Goal: Information Seeking & Learning: Check status

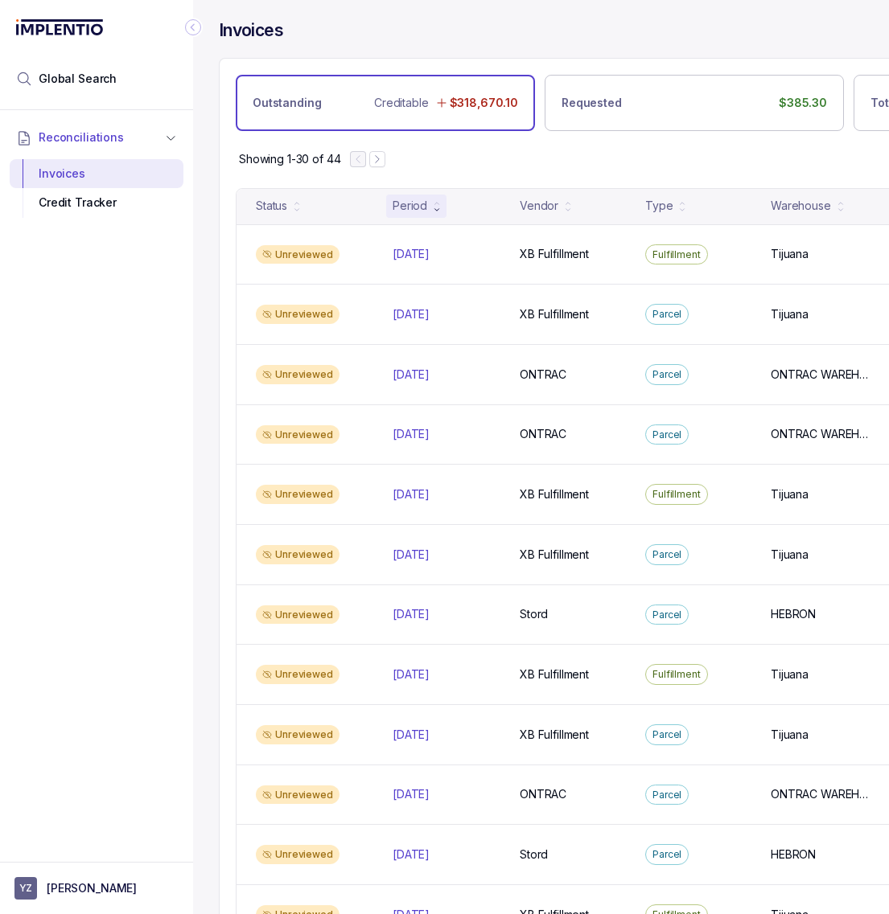
click at [193, 29] on icon "Collapse Icon" at bounding box center [193, 27] width 4 height 7
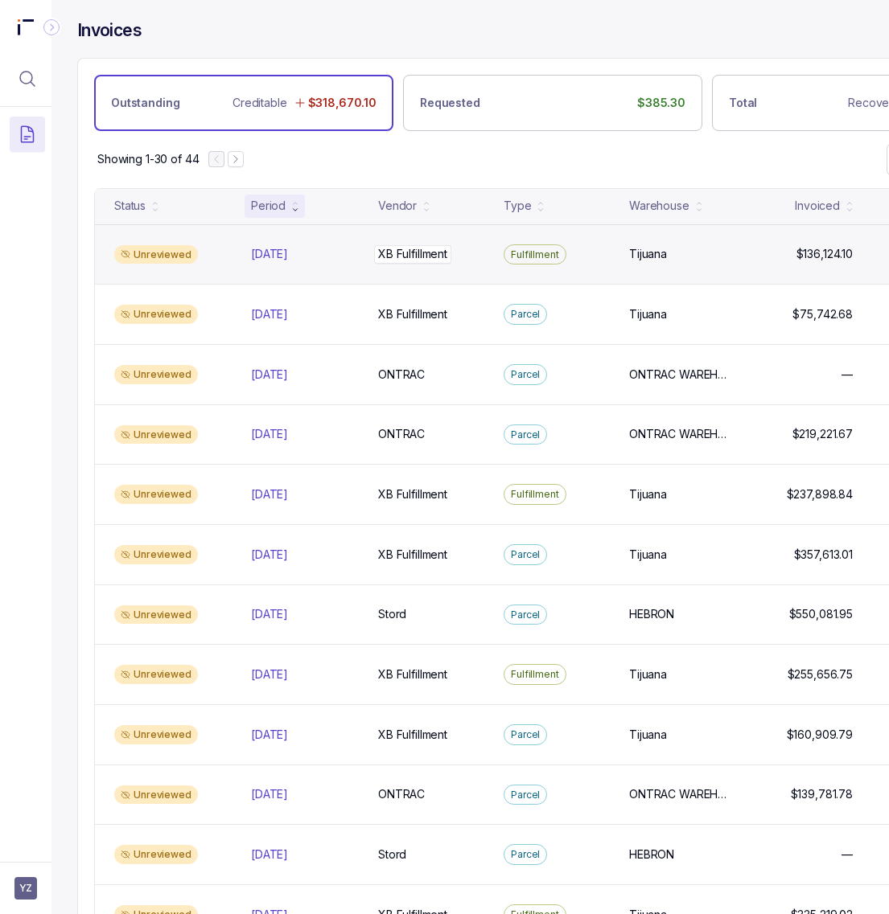
click at [399, 258] on p "XB Fulfillment" at bounding box center [412, 254] width 77 height 18
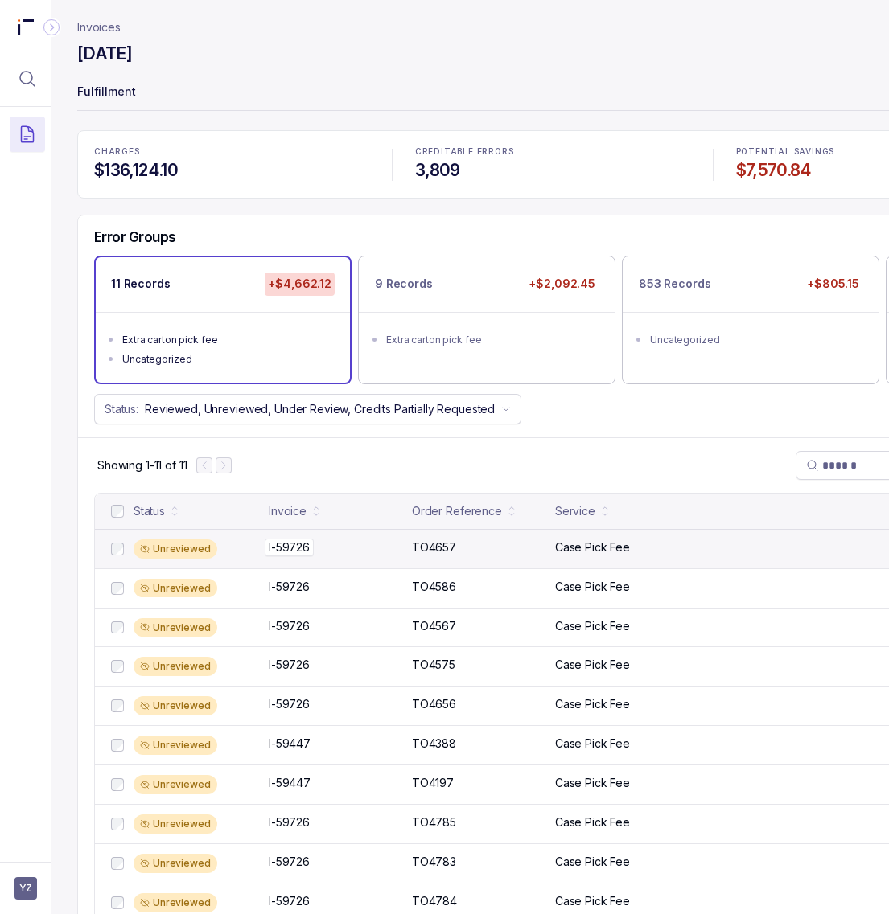
click at [302, 557] on p "I-59726" at bounding box center [289, 548] width 49 height 18
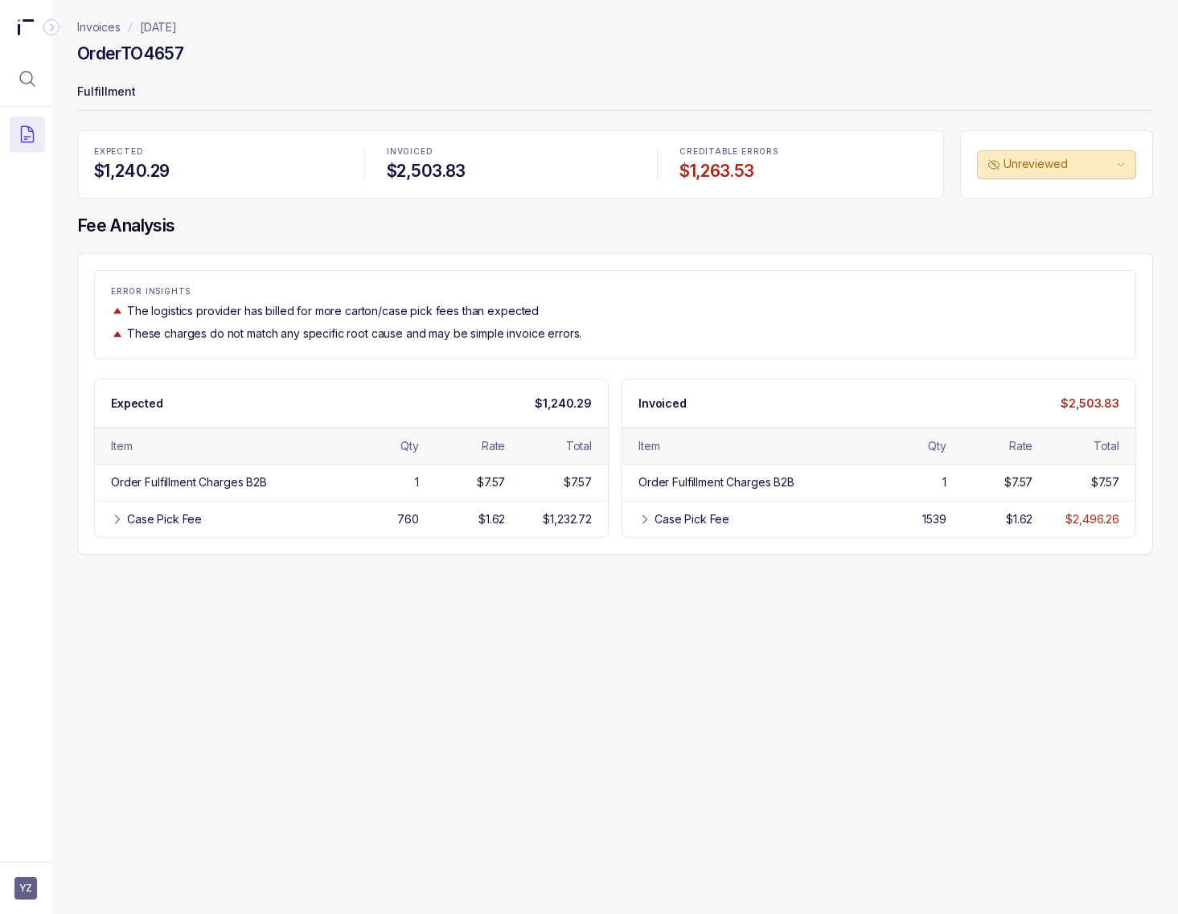
click at [177, 25] on p "[DATE]" at bounding box center [158, 27] width 37 height 16
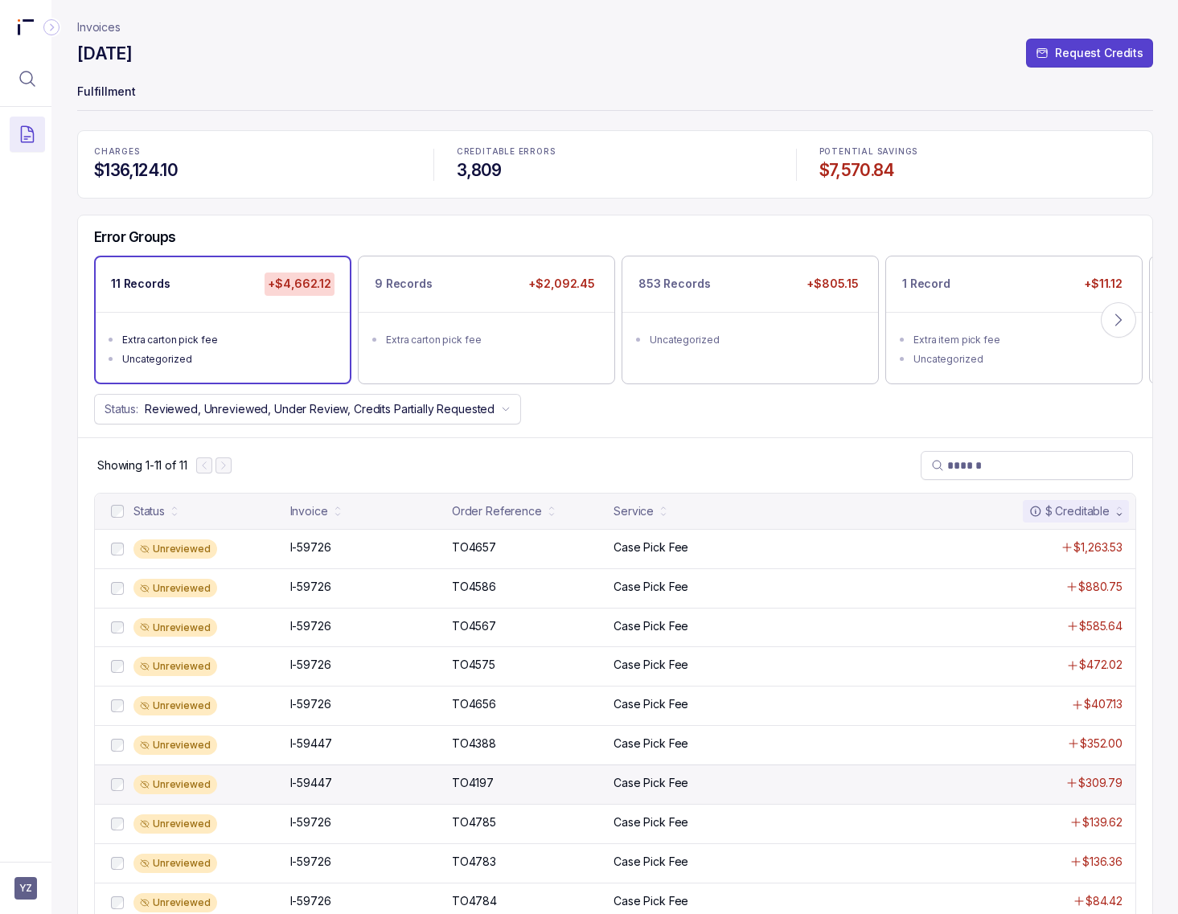
scroll to position [69, 0]
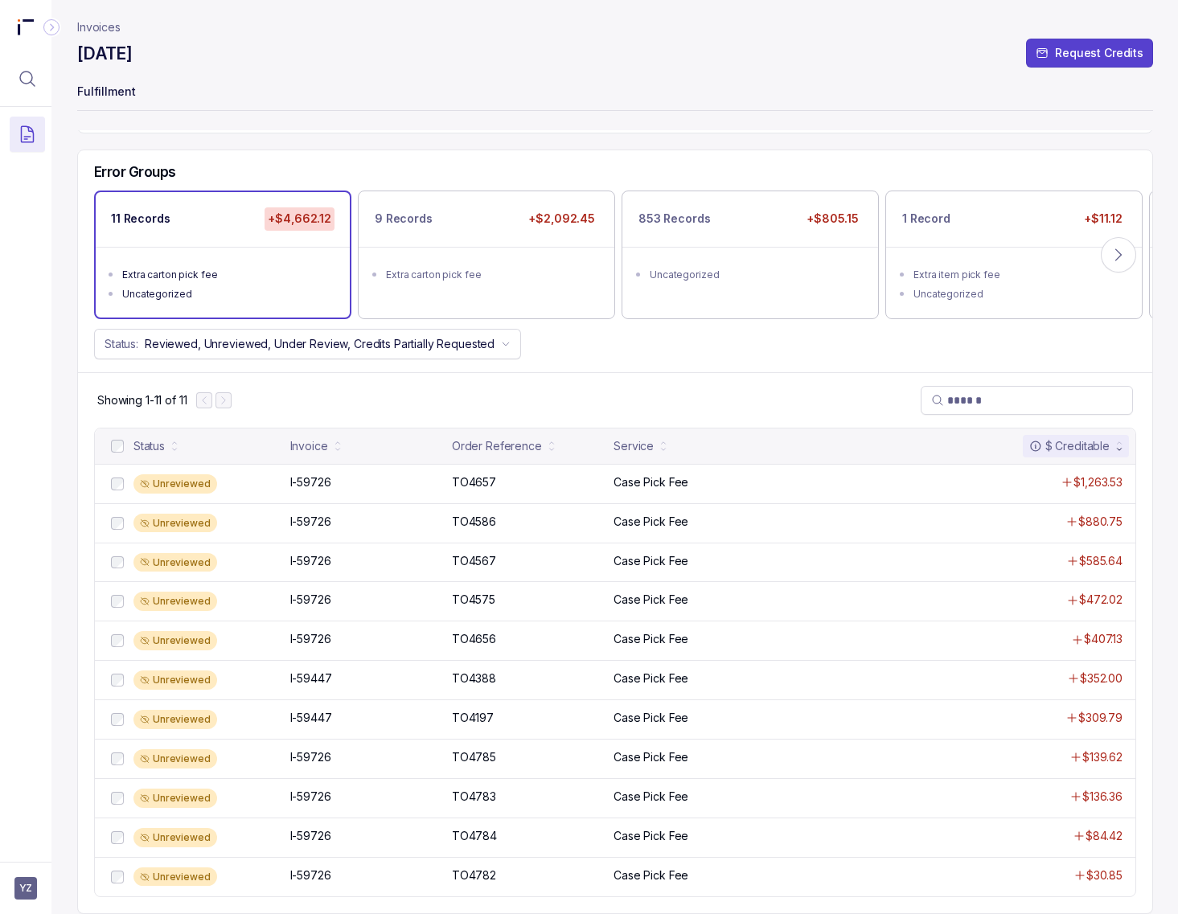
click at [87, 22] on p "Invoices" at bounding box center [98, 27] width 43 height 16
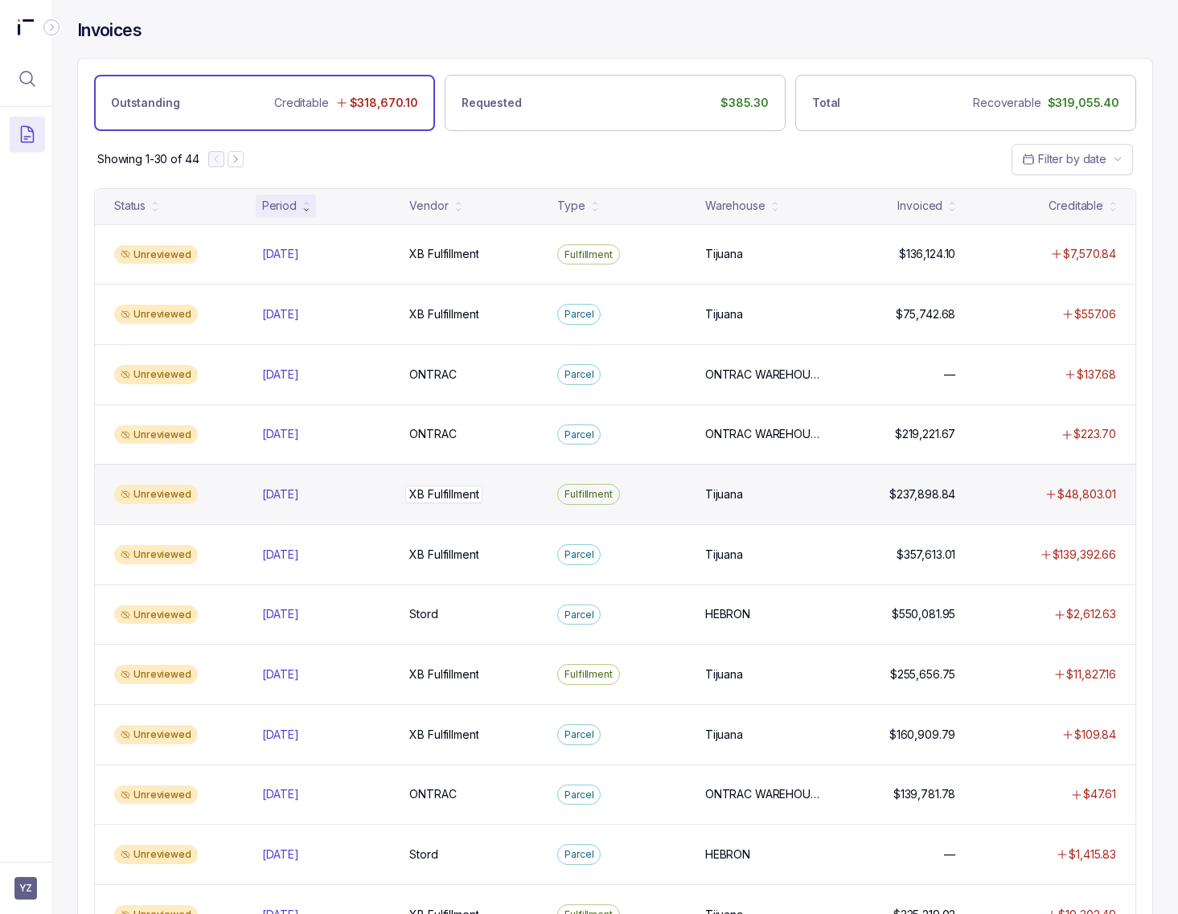
click at [450, 503] on p "XB Fulfillment" at bounding box center [443, 495] width 77 height 18
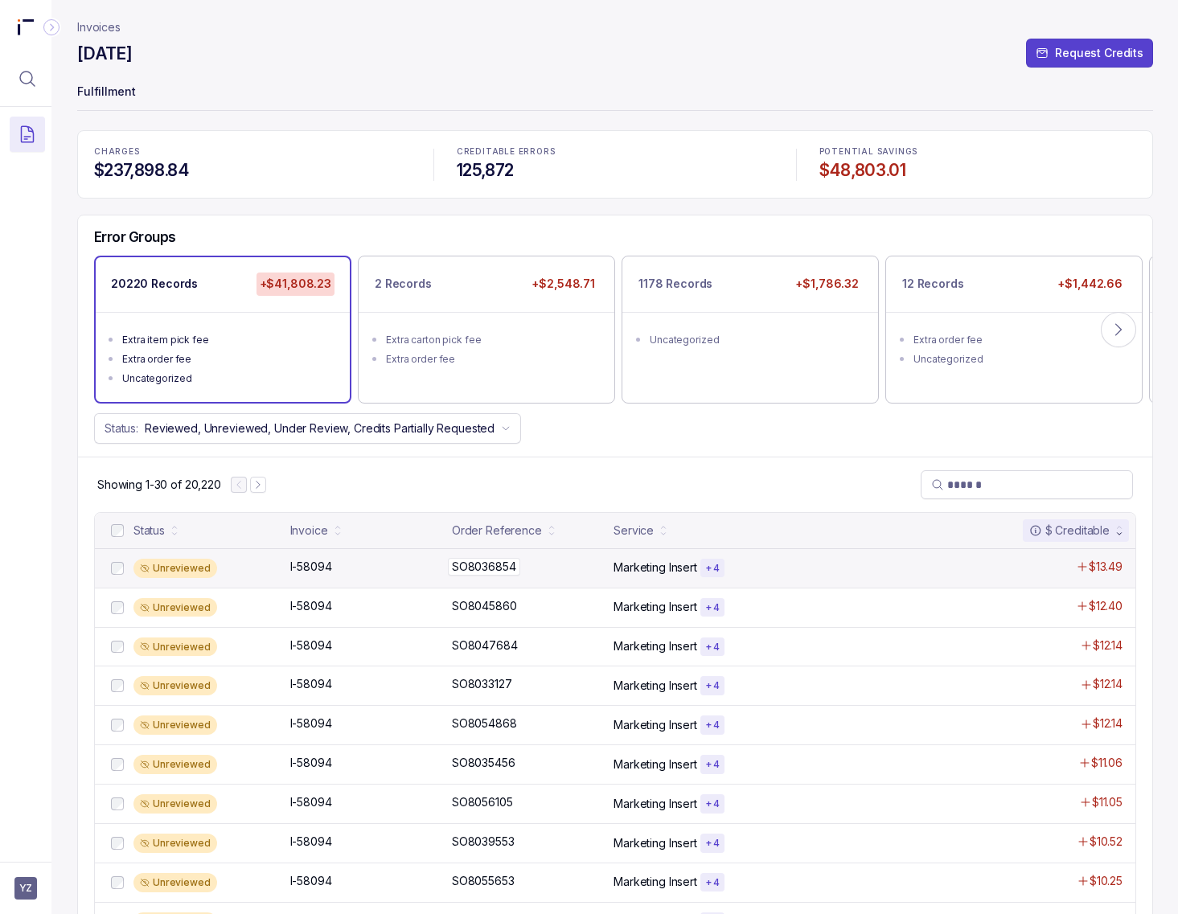
click at [481, 568] on p "SO8036854" at bounding box center [484, 567] width 72 height 18
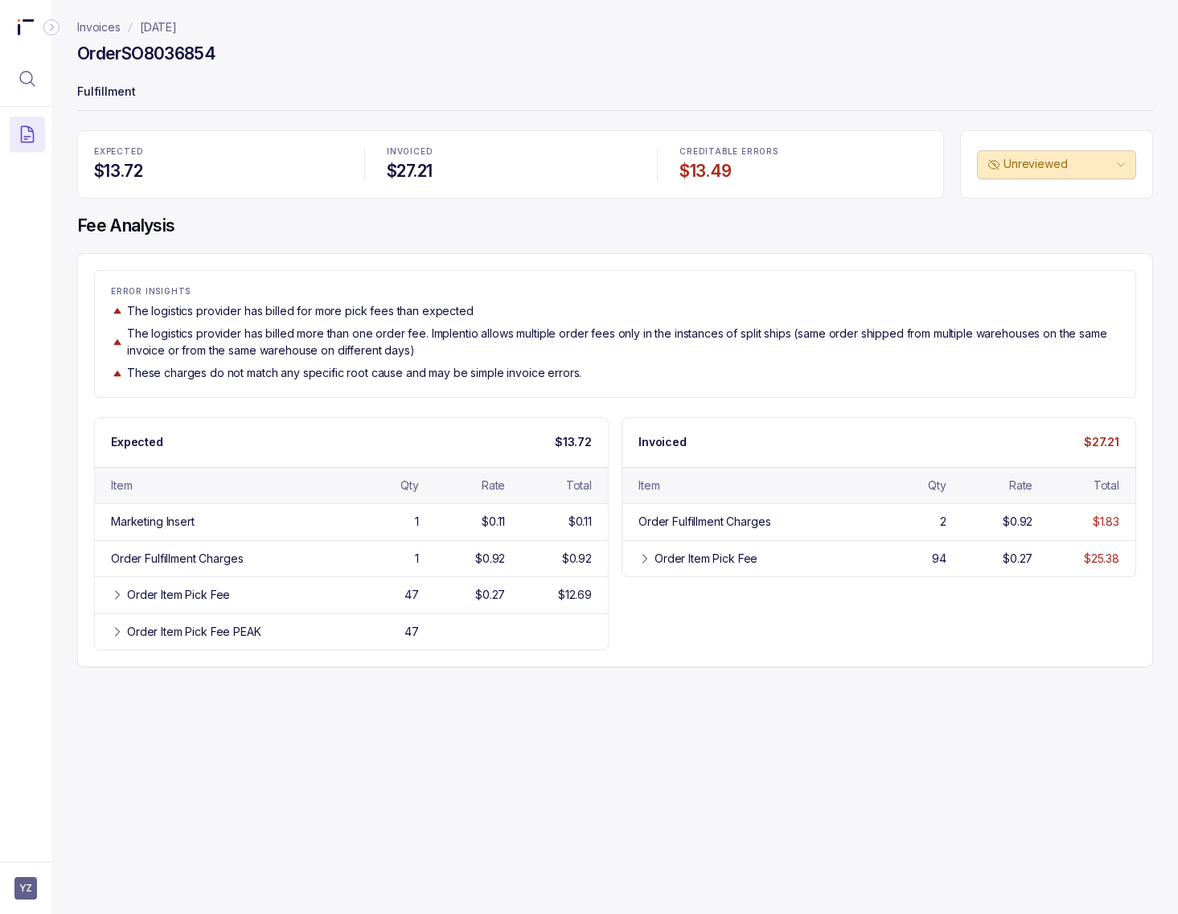
click at [283, 725] on div "Invoices [DATE] Order SO8036854 Fulfillment EXPECTED $13.72 INVOICED $27.21 CRE…" at bounding box center [608, 457] width 1115 height 914
click at [173, 59] on h4 "Order SO8036854" at bounding box center [146, 54] width 138 height 23
copy h4 "SO8036854"
click at [18, 79] on icon "Menu Icon Button MagnifyingGlassIcon" at bounding box center [27, 78] width 19 height 19
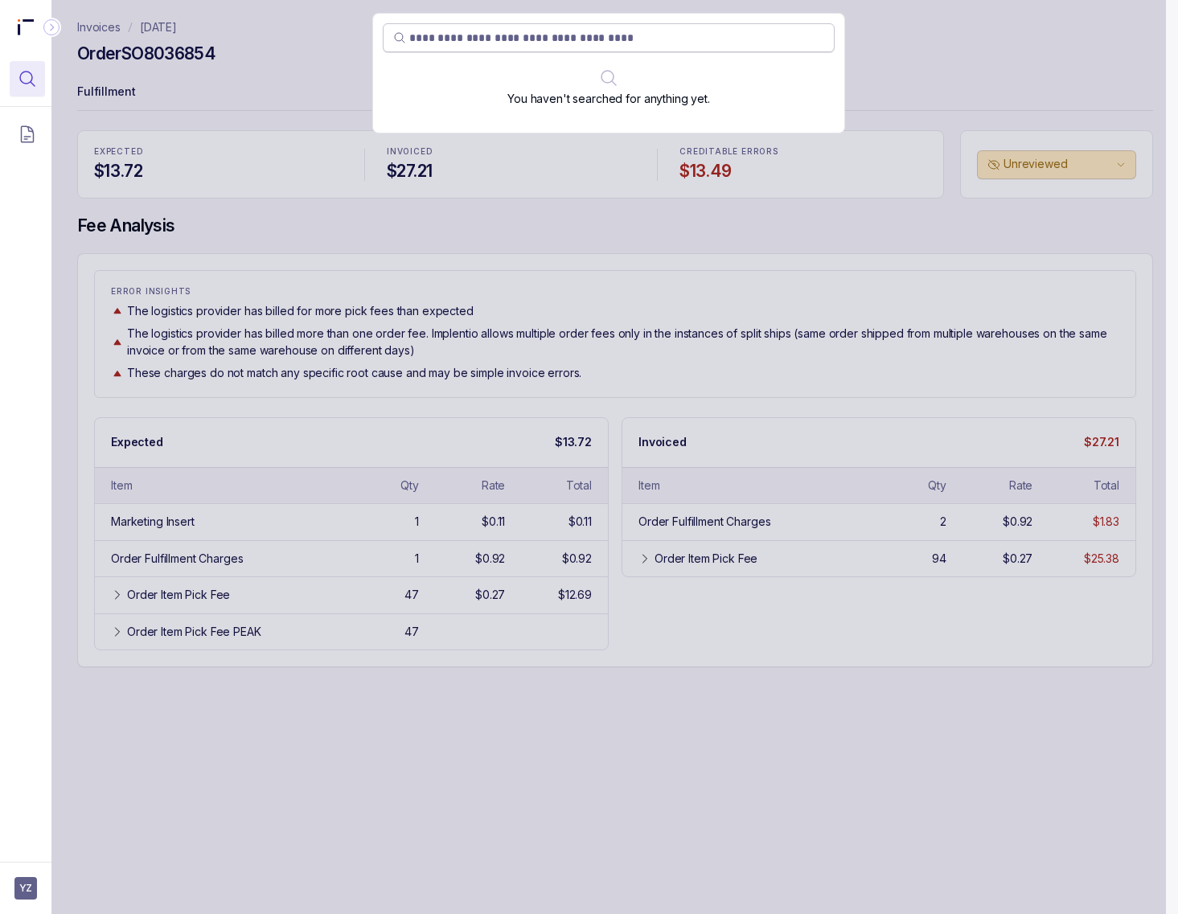
click at [528, 44] on input "search" at bounding box center [616, 38] width 415 height 16
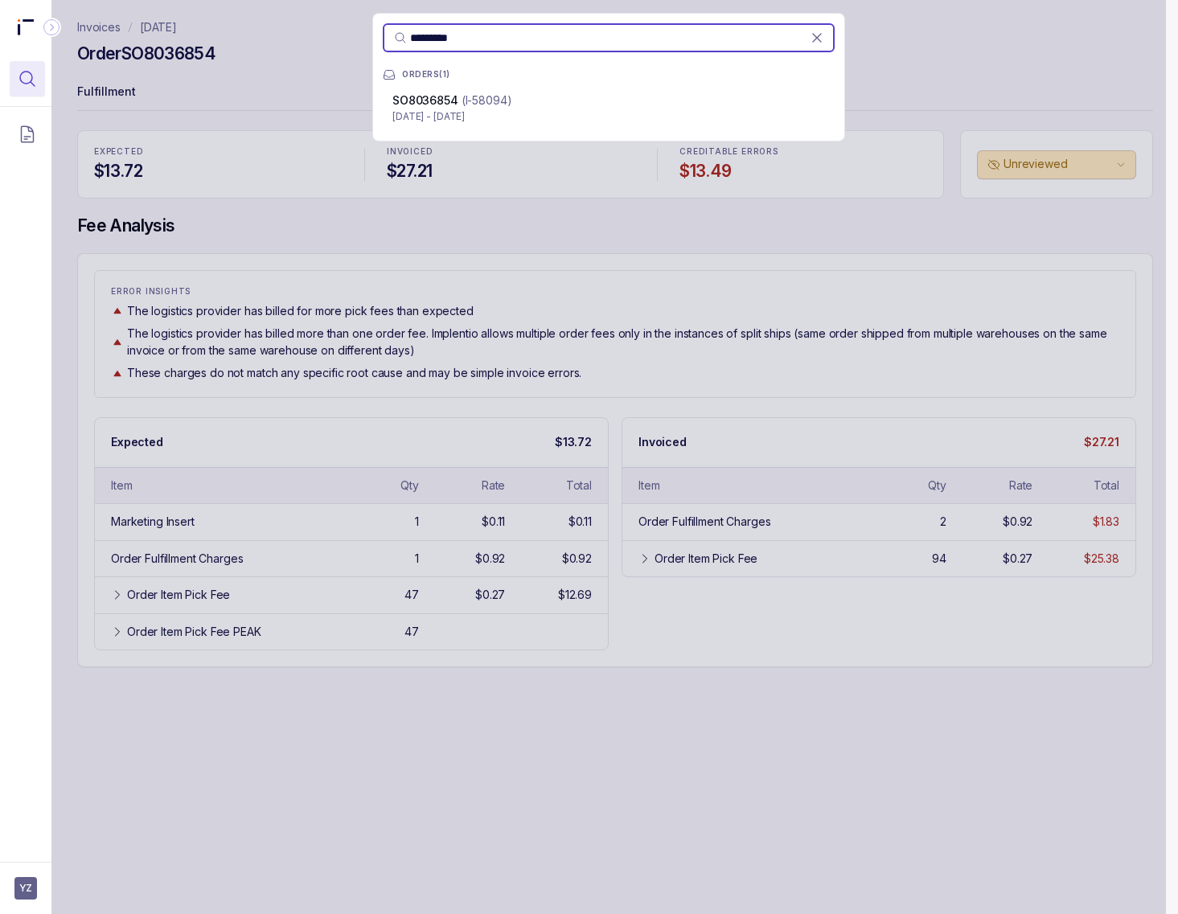
type input "*********"
click at [528, 111] on p "[DATE] - [DATE]" at bounding box center [608, 117] width 433 height 16
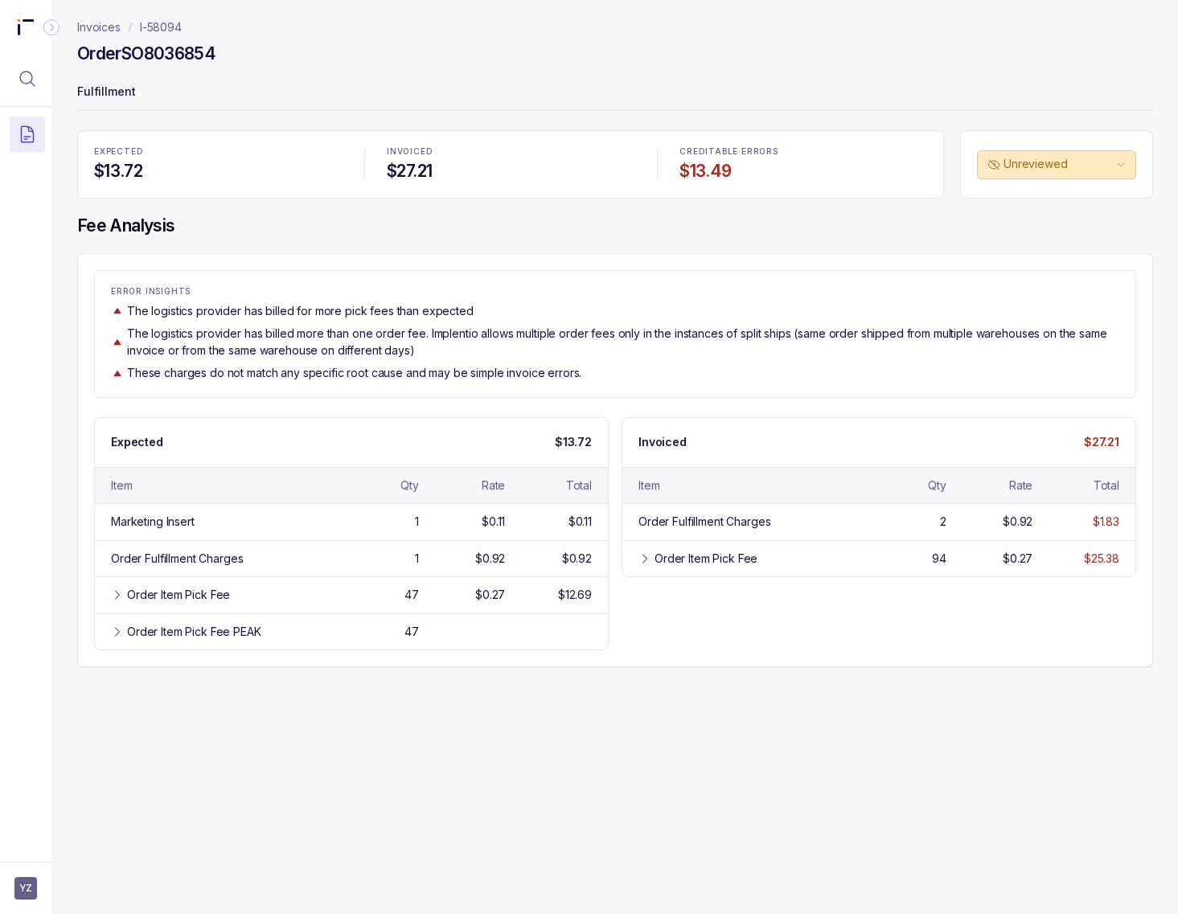
click at [162, 27] on p "I-58094" at bounding box center [161, 27] width 42 height 16
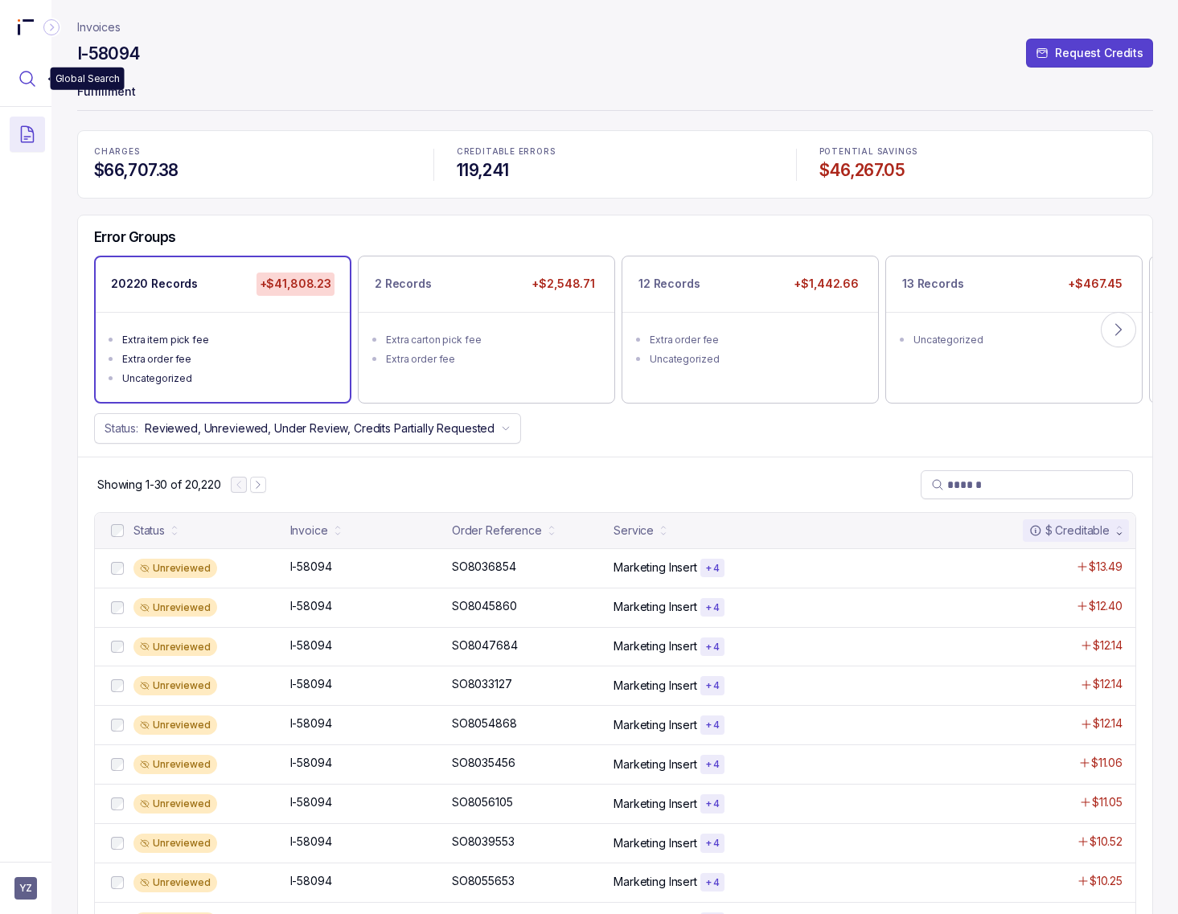
click at [17, 81] on button "Menu Icon Button MagnifyingGlassIcon" at bounding box center [27, 78] width 35 height 35
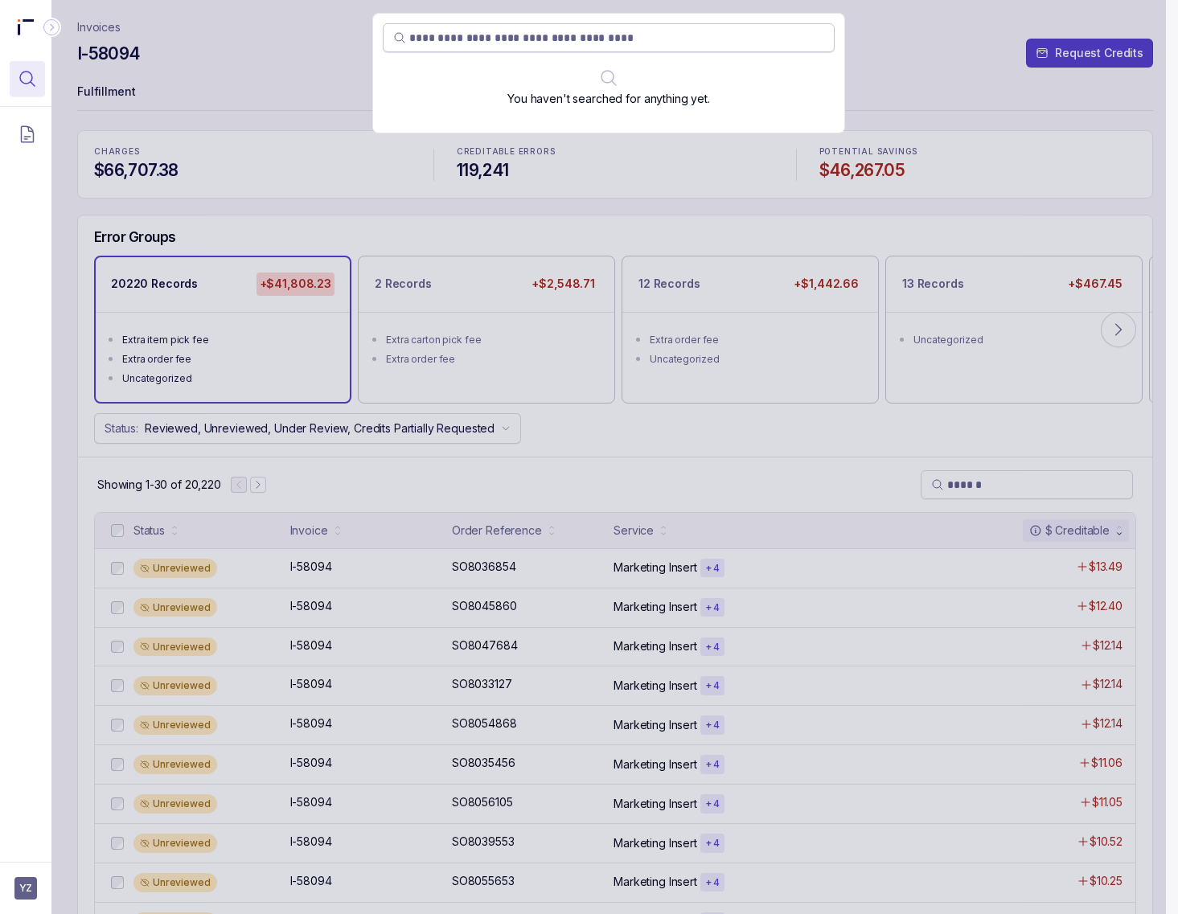
click at [543, 33] on input "search" at bounding box center [616, 38] width 415 height 16
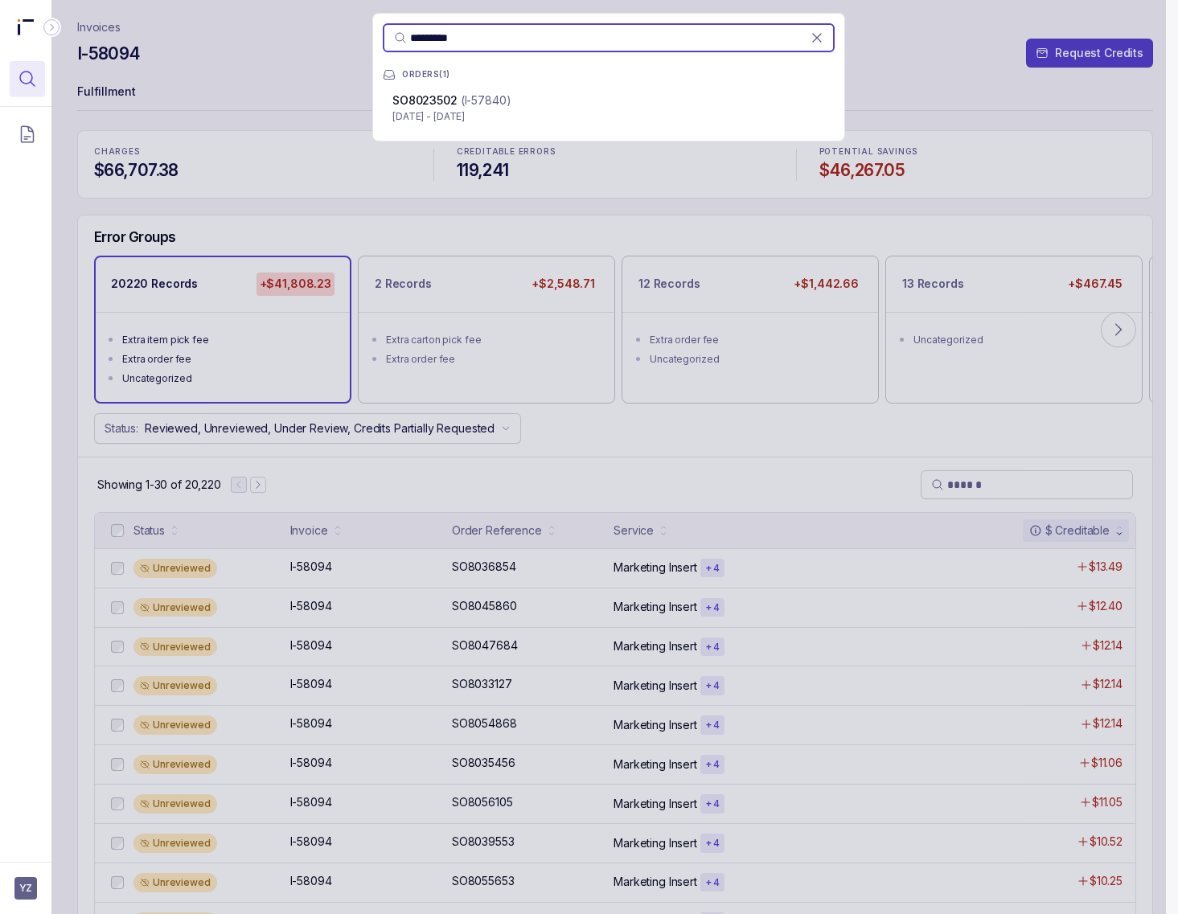
type input "*********"
click at [536, 105] on div "SO8023502 (I-57840)" at bounding box center [608, 100] width 433 height 16
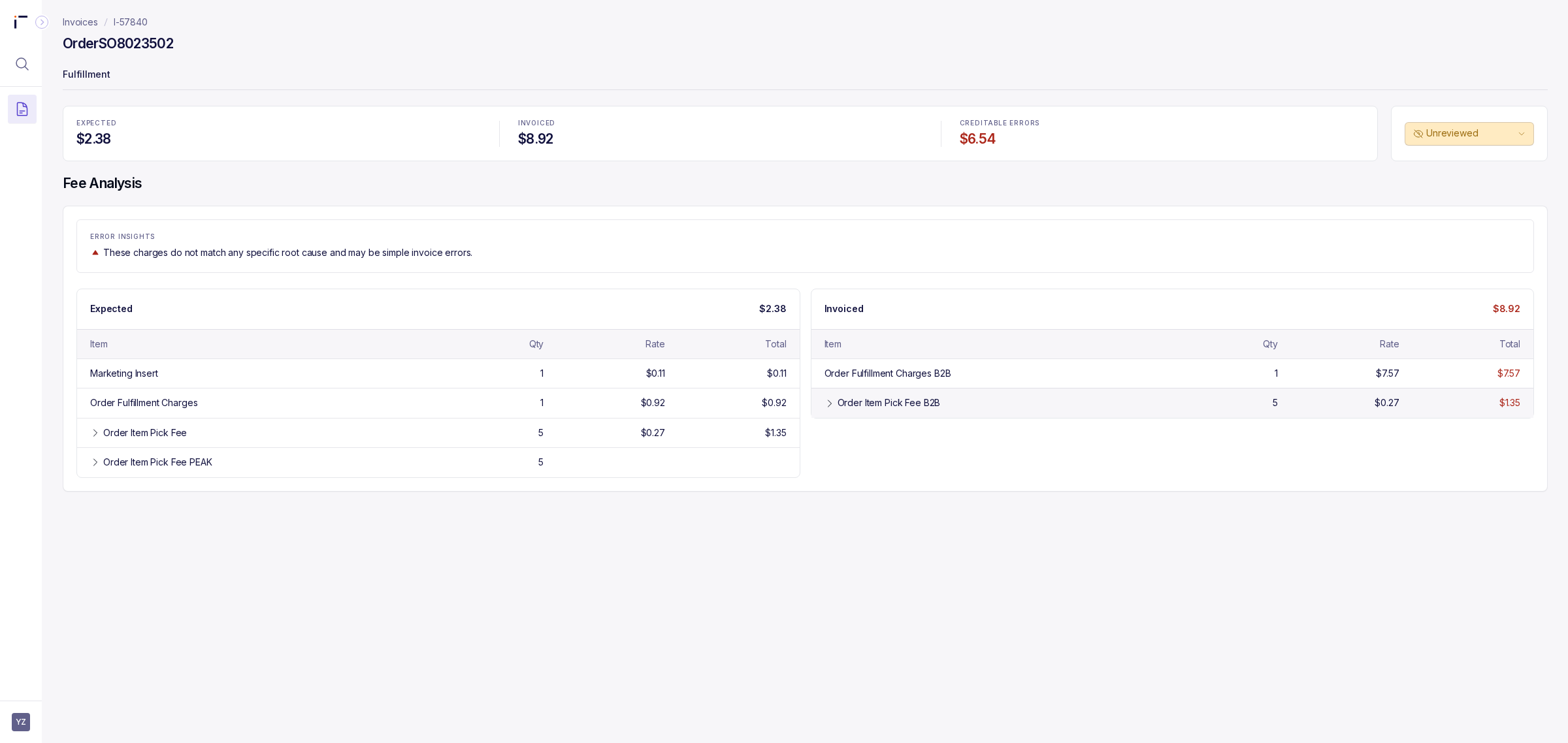
click at [721, 408] on div "Order Item Pick Fee B2B" at bounding box center [889, 403] width 103 height 13
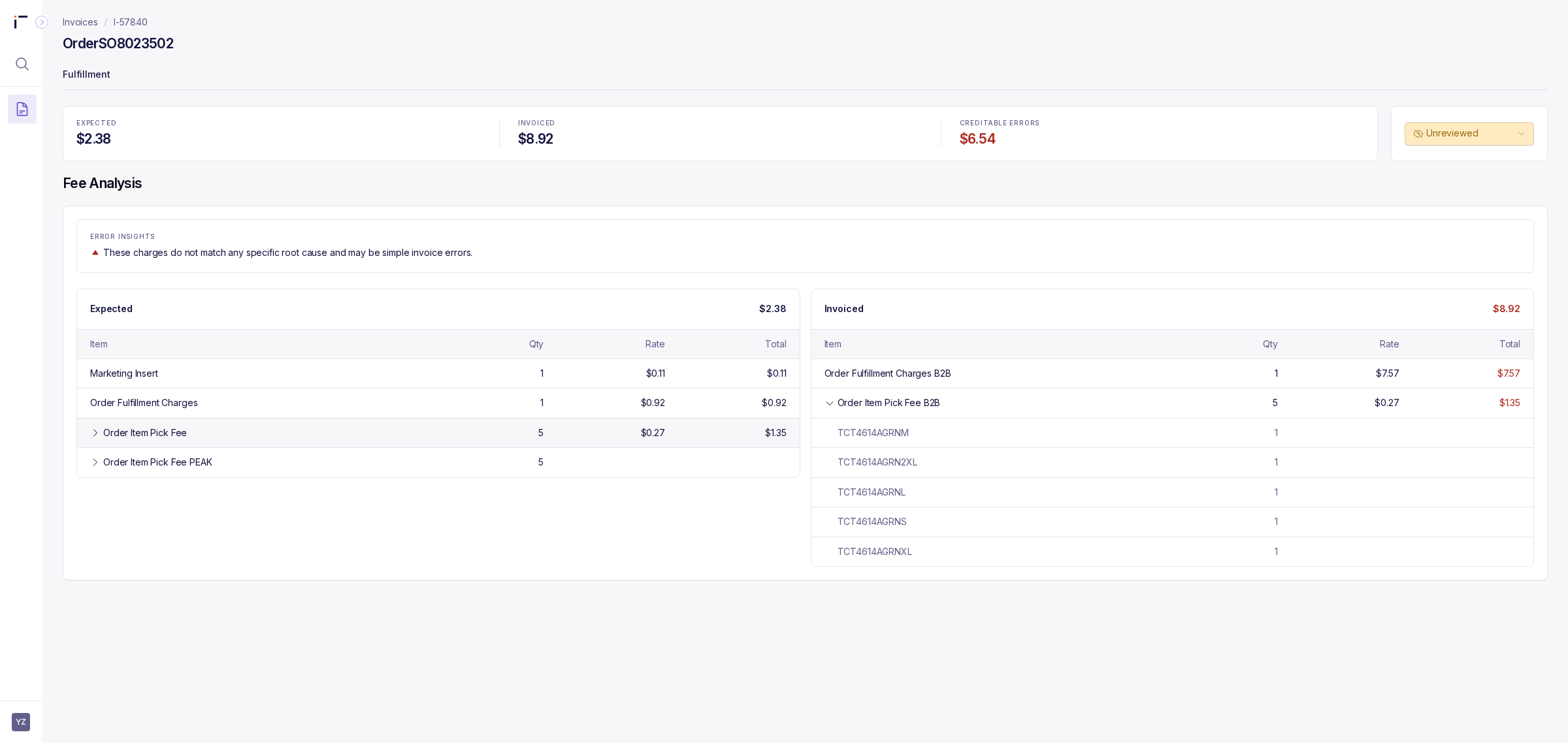
click at [444, 439] on div "5" at bounding box center [486, 433] width 116 height 13
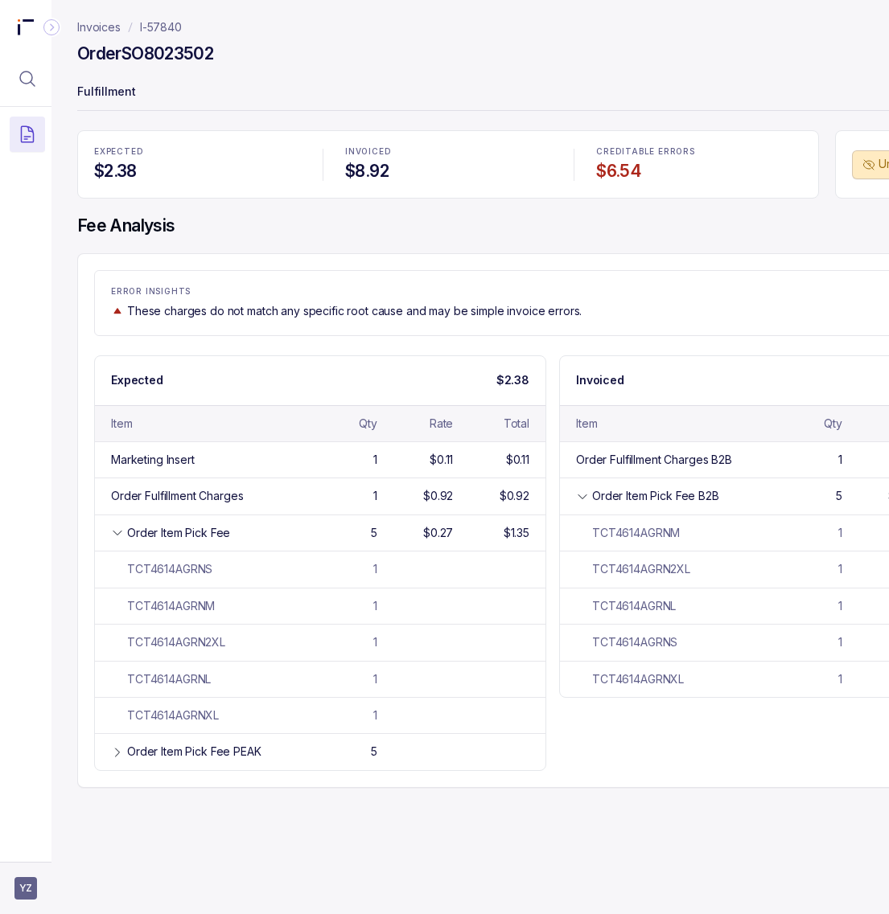
click at [28, 879] on span "YZ" at bounding box center [25, 888] width 23 height 23
click at [31, 854] on icon at bounding box center [27, 854] width 13 height 13
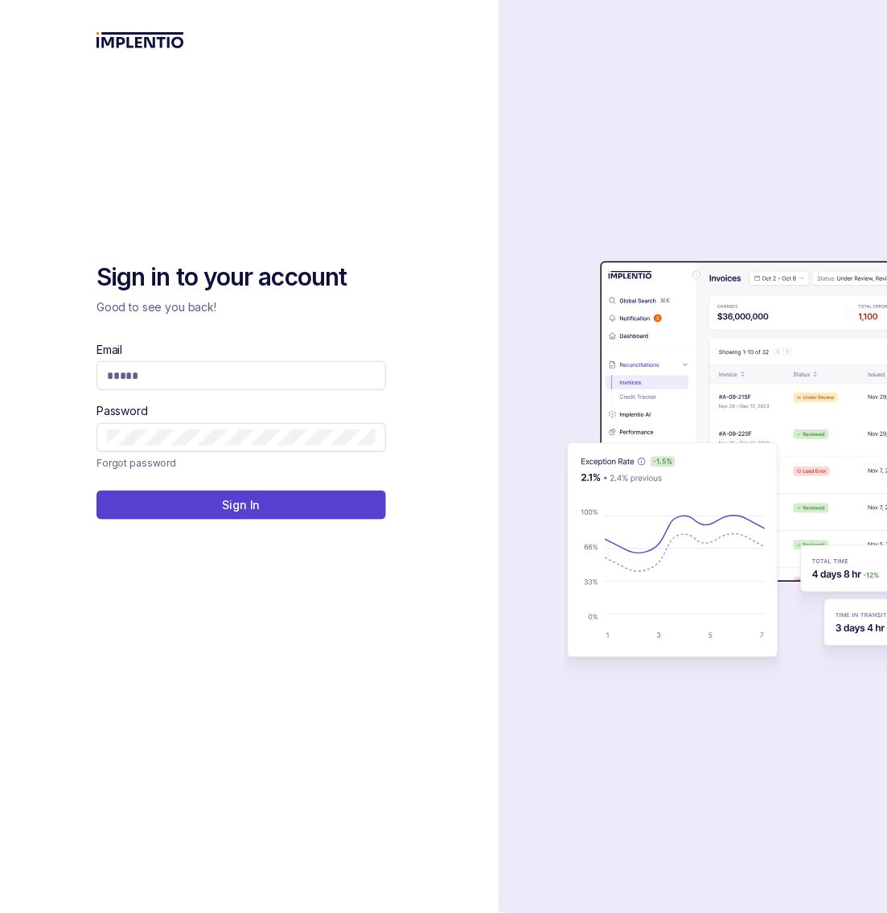
type input "**********"
